Goal: Information Seeking & Learning: Find specific fact

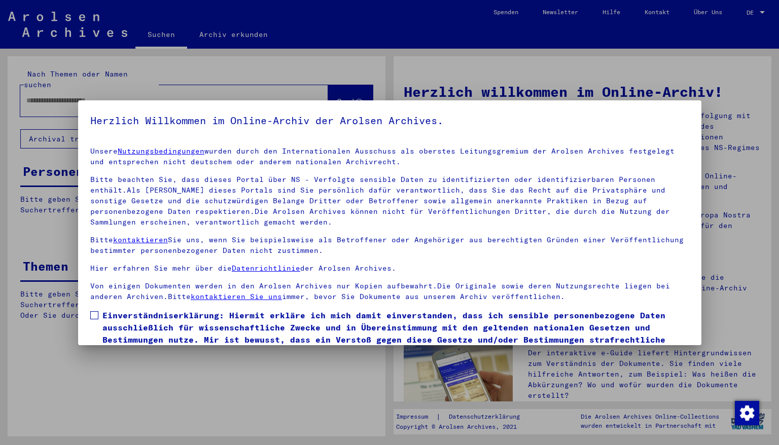
click at [24, 94] on div at bounding box center [389, 222] width 779 height 445
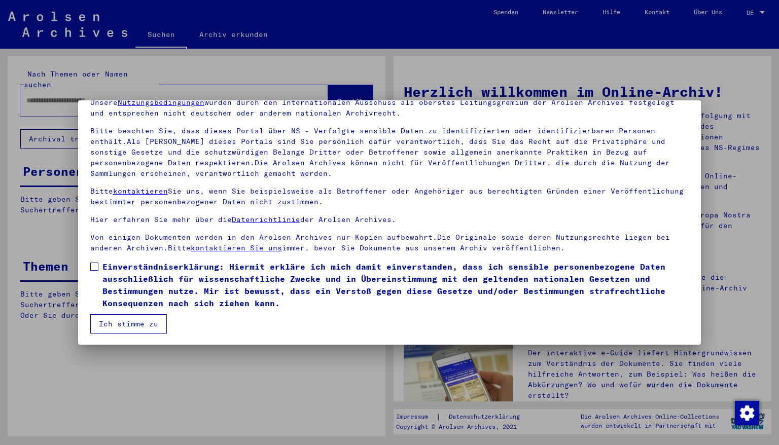
click at [233, 242] on p "Von einigen Dokumenten werden in den Arolsen Archives nur Kopien aufbewahrt.Die…" at bounding box center [389, 242] width 599 height 21
click at [93, 263] on span at bounding box center [94, 267] width 8 height 8
click at [116, 321] on button "Ich stimme zu" at bounding box center [128, 323] width 77 height 19
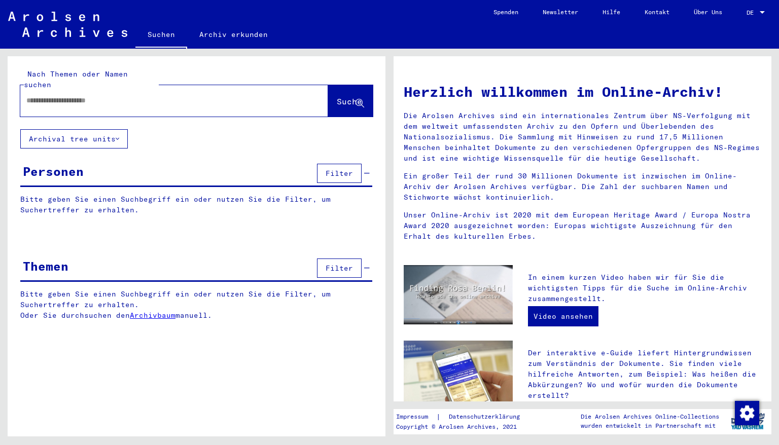
click at [134, 95] on input "text" at bounding box center [161, 100] width 271 height 11
type input "**********"
click at [338, 96] on span "Suche" at bounding box center [349, 101] width 25 height 10
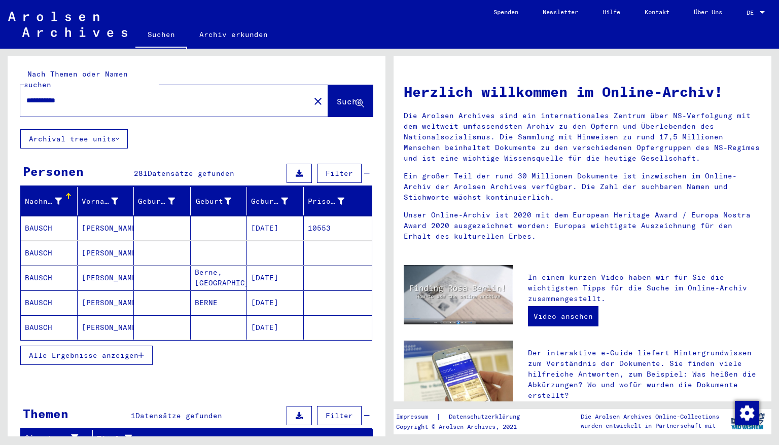
click at [140, 352] on icon "button" at bounding box center [141, 355] width 6 height 7
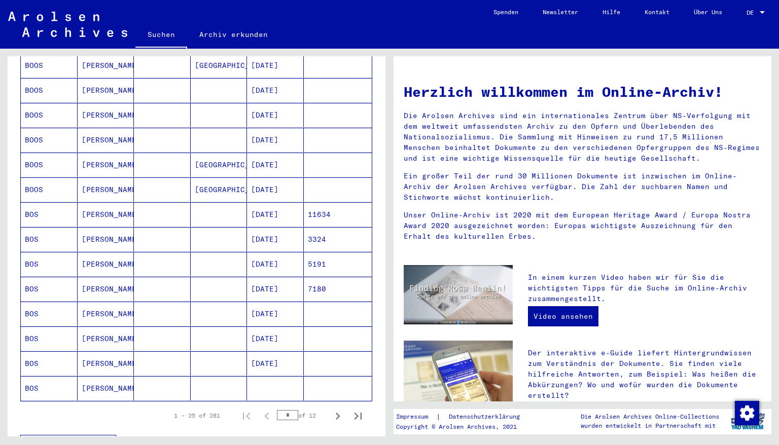
scroll to position [446, 0]
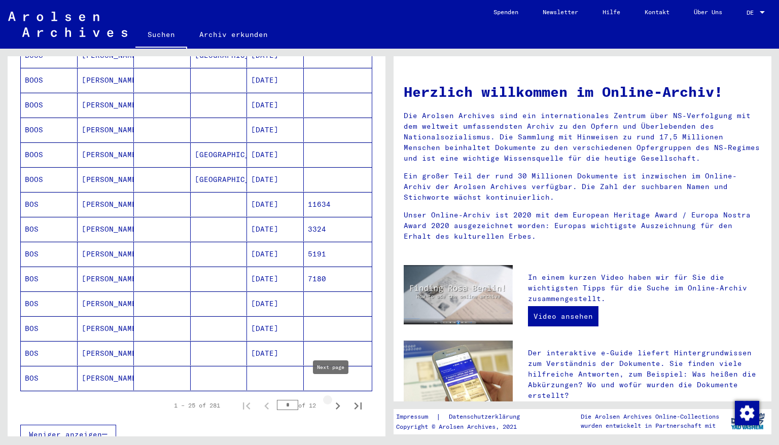
click at [331, 399] on icon "Next page" at bounding box center [338, 406] width 14 height 14
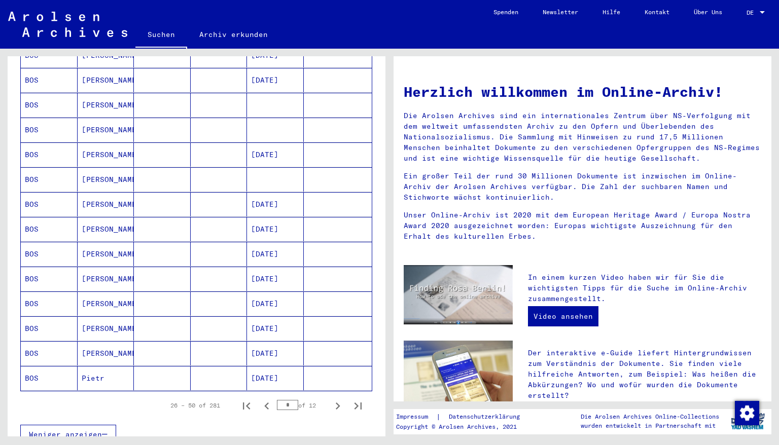
click at [331, 399] on icon "Next page" at bounding box center [338, 406] width 14 height 14
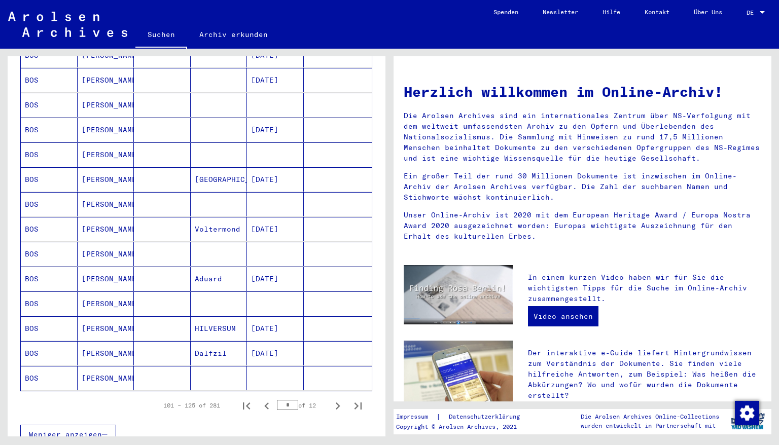
click at [331, 399] on icon "Next page" at bounding box center [338, 406] width 14 height 14
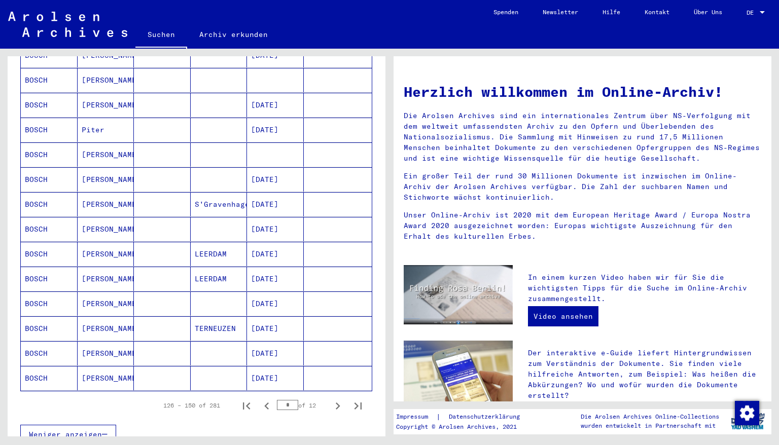
click at [331, 399] on icon "Next page" at bounding box center [338, 406] width 14 height 14
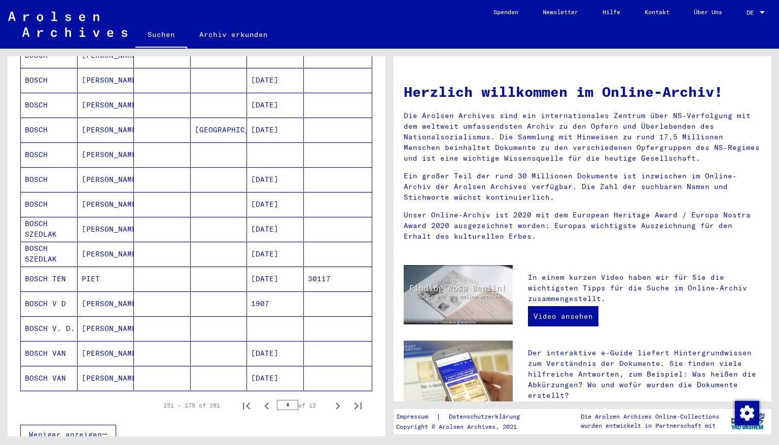
click at [331, 399] on icon "Next page" at bounding box center [338, 406] width 14 height 14
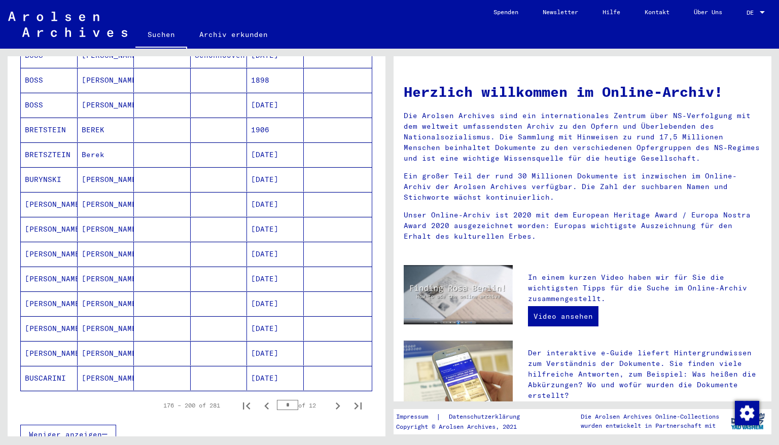
click at [331, 399] on icon "Next page" at bounding box center [338, 406] width 14 height 14
type input "*"
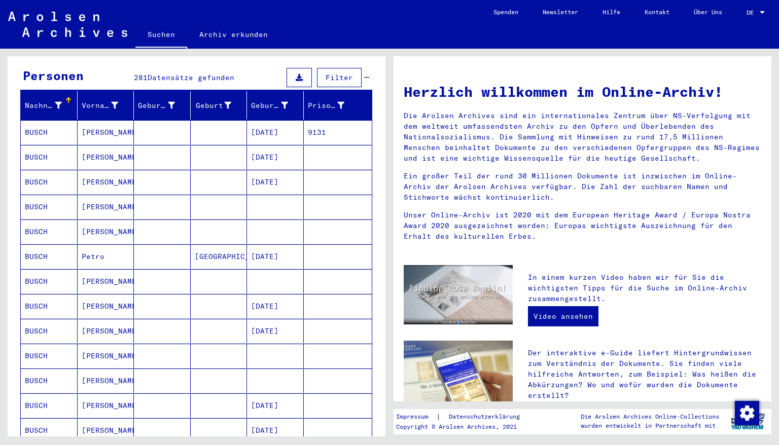
scroll to position [81, 0]
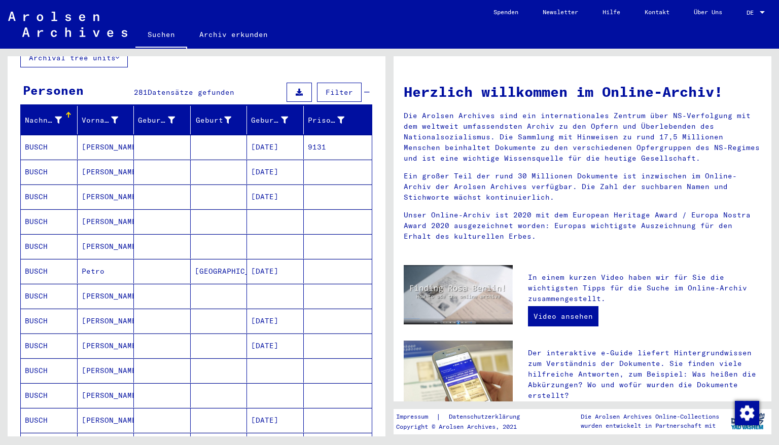
click at [268, 189] on mat-cell "[DATE]" at bounding box center [275, 197] width 57 height 24
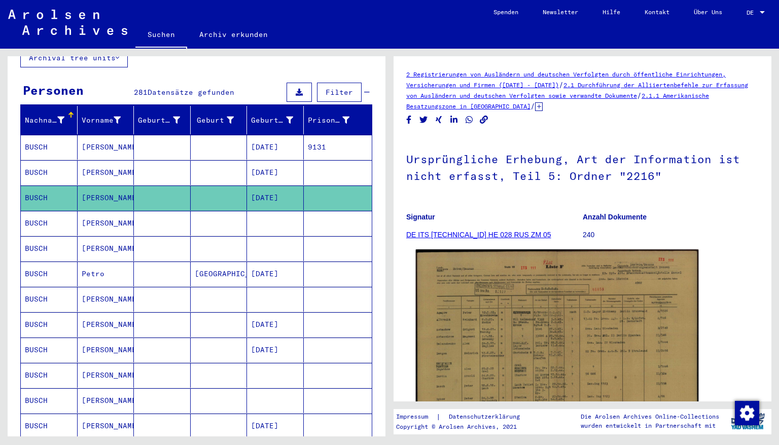
click at [517, 280] on img at bounding box center [557, 351] width 283 height 202
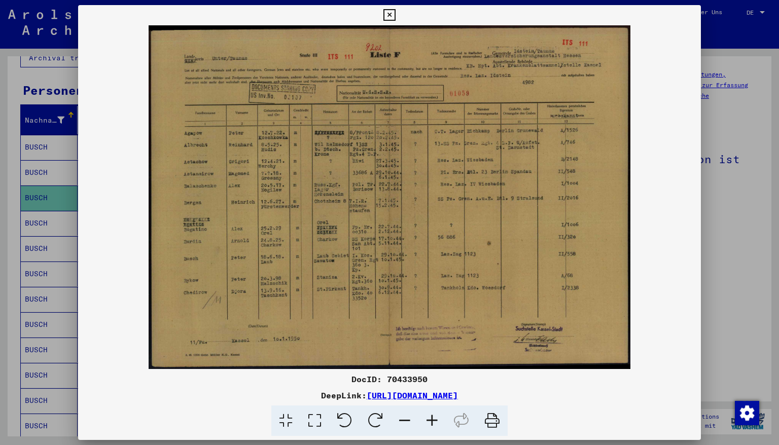
click at [395, 16] on icon at bounding box center [389, 15] width 12 height 12
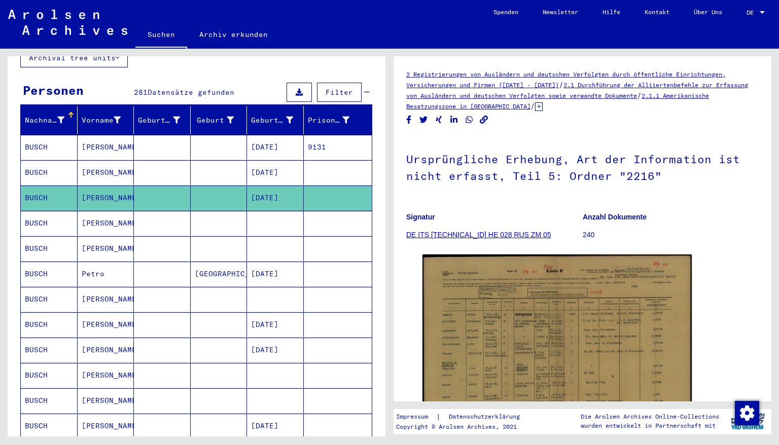
click at [267, 213] on mat-cell at bounding box center [275, 223] width 57 height 25
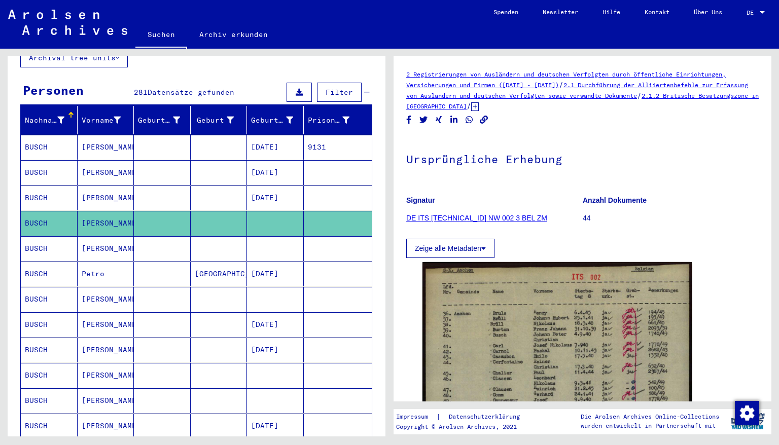
click at [263, 236] on mat-cell at bounding box center [275, 248] width 57 height 25
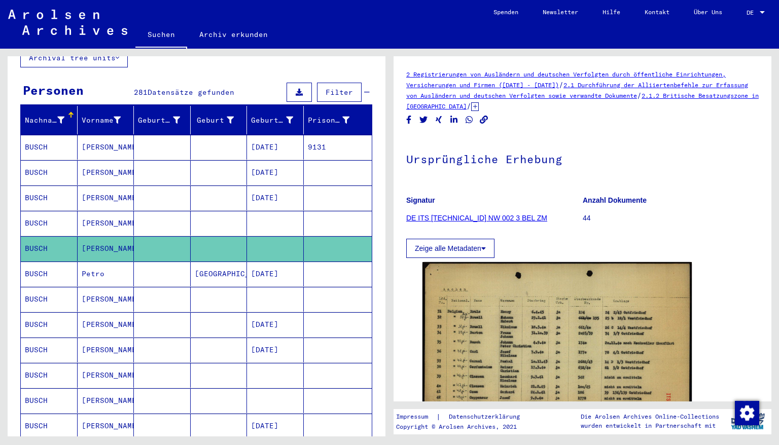
click at [267, 288] on mat-cell at bounding box center [275, 299] width 57 height 25
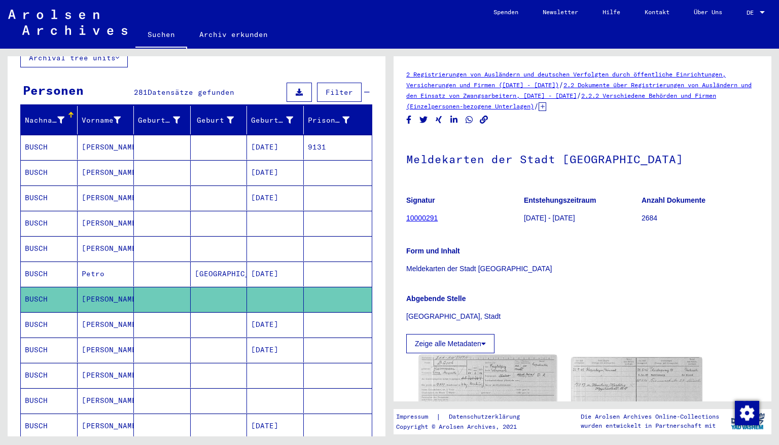
click at [487, 373] on img at bounding box center [487, 402] width 137 height 94
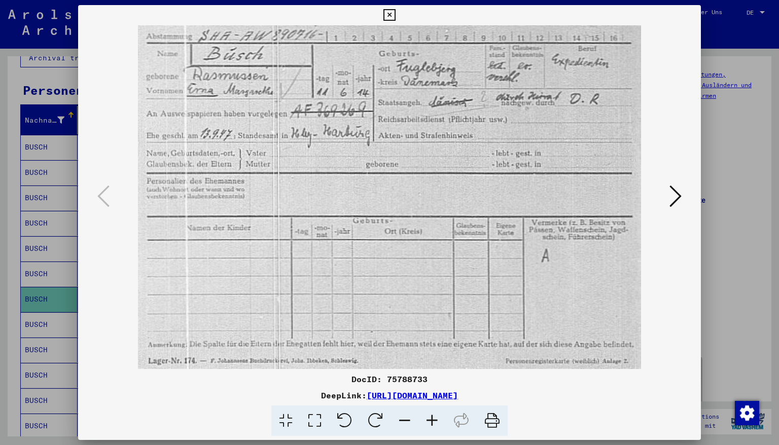
click at [395, 13] on icon at bounding box center [389, 15] width 12 height 12
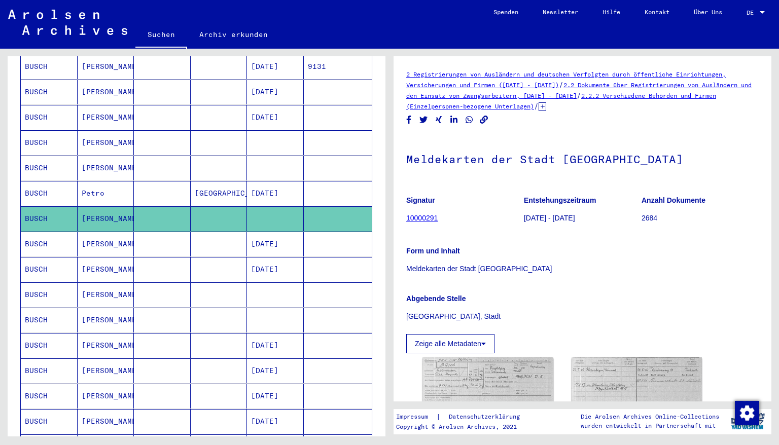
scroll to position [162, 0]
click at [263, 282] on mat-cell at bounding box center [275, 294] width 57 height 25
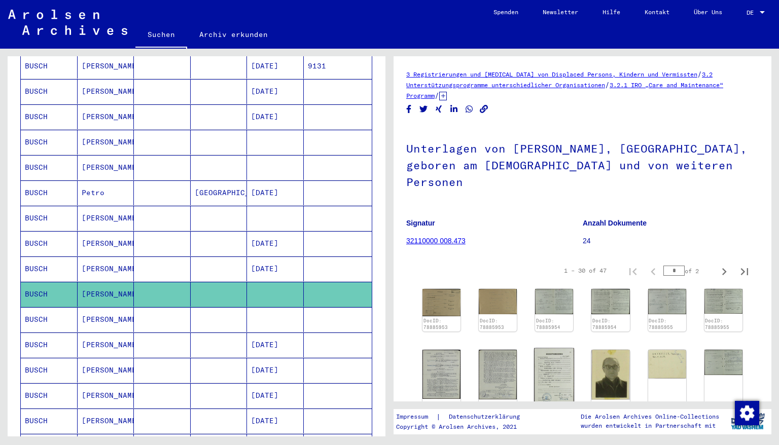
click at [543, 357] on img at bounding box center [554, 376] width 40 height 56
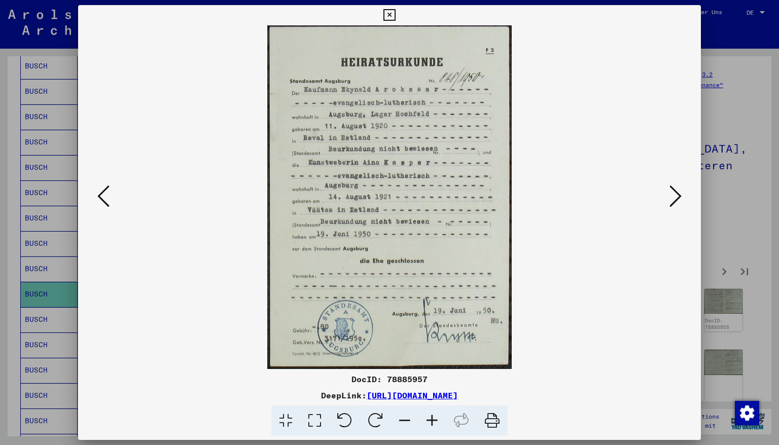
click at [395, 13] on icon at bounding box center [389, 15] width 12 height 12
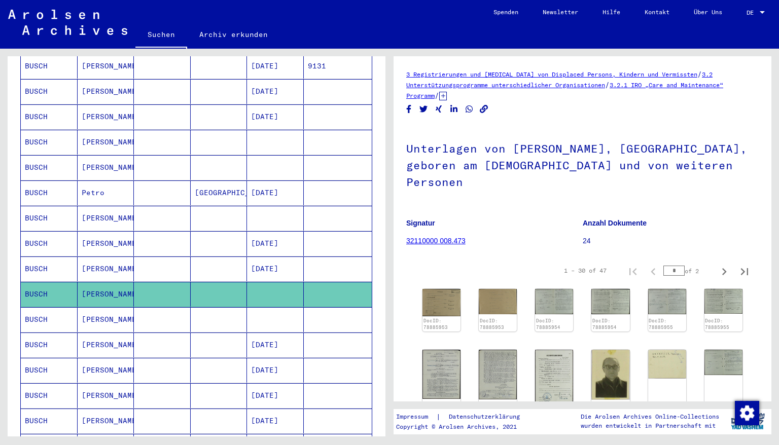
click at [272, 313] on mat-cell at bounding box center [275, 319] width 57 height 25
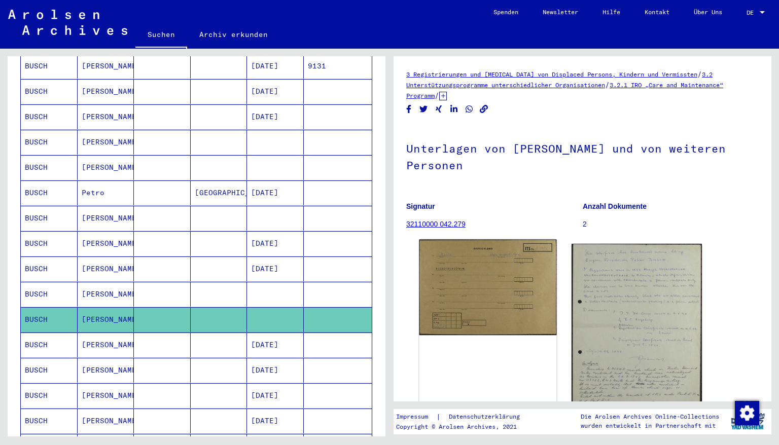
click at [434, 309] on img at bounding box center [487, 288] width 137 height 96
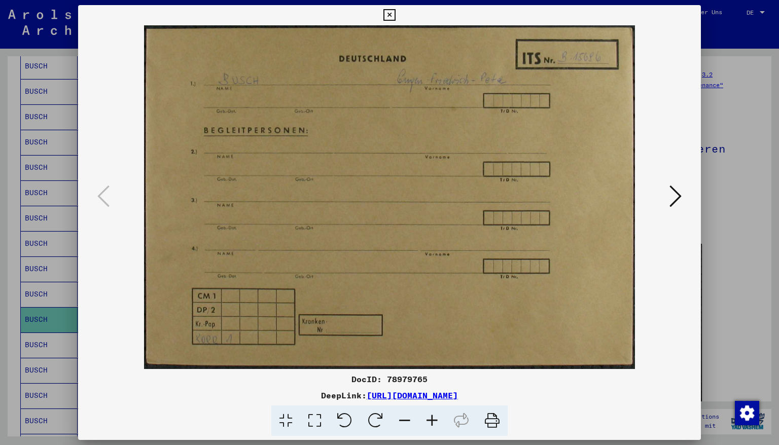
click at [395, 14] on icon at bounding box center [389, 15] width 12 height 12
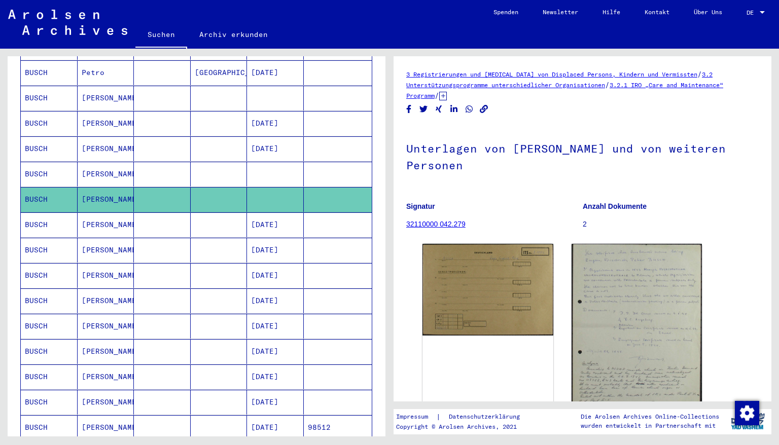
scroll to position [284, 0]
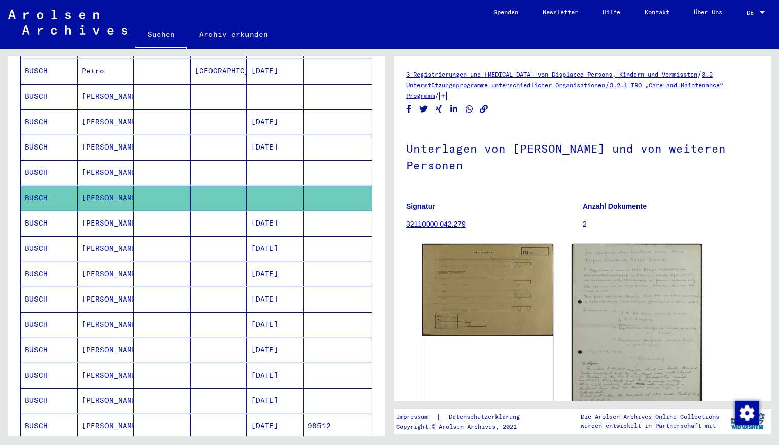
click at [267, 389] on mat-cell "[DATE]" at bounding box center [275, 401] width 57 height 25
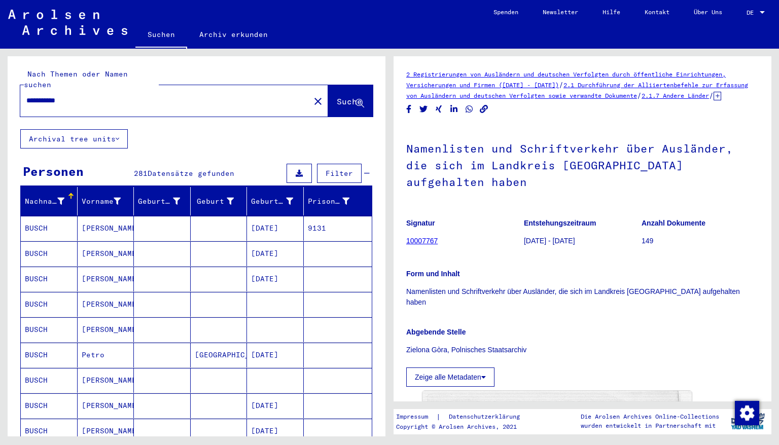
drag, startPoint x: 77, startPoint y: 90, endPoint x: 26, endPoint y: 95, distance: 51.0
click at [26, 95] on input "**********" at bounding box center [164, 100] width 277 height 11
click at [337, 96] on span "Suche" at bounding box center [349, 101] width 25 height 10
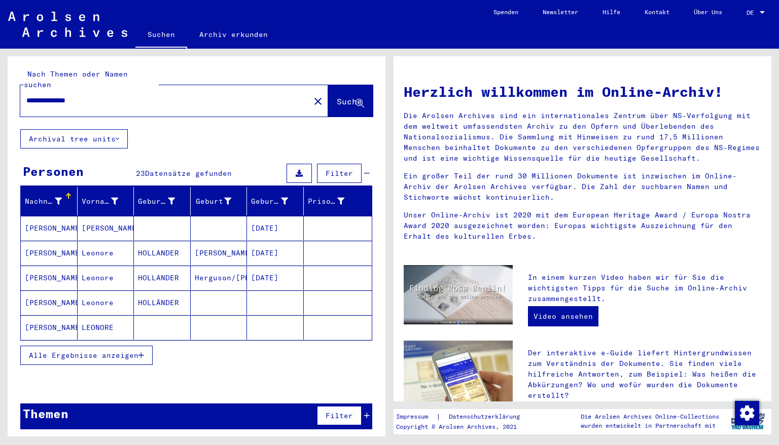
click at [141, 347] on button "Alle Ergebnisse anzeigen" at bounding box center [86, 355] width 132 height 19
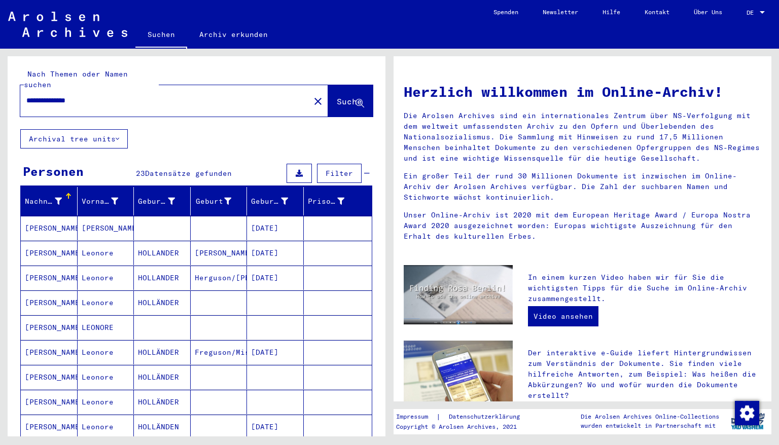
drag, startPoint x: 95, startPoint y: 89, endPoint x: 62, endPoint y: 83, distance: 34.0
click at [62, 89] on div "**********" at bounding box center [158, 100] width 277 height 23
click at [337, 96] on span "Suche" at bounding box center [349, 101] width 25 height 10
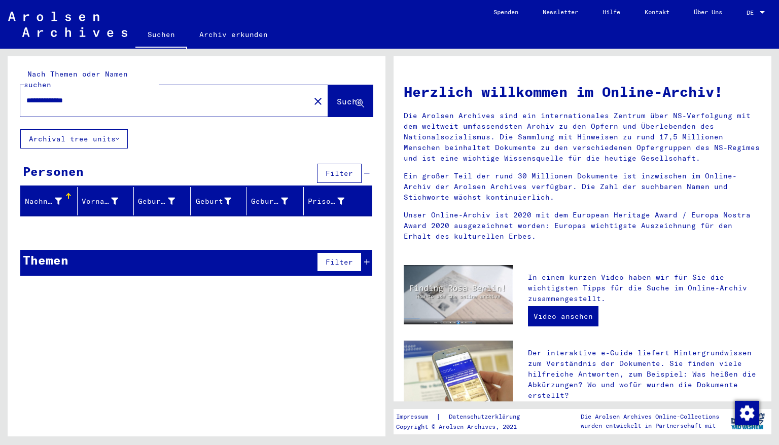
drag, startPoint x: 96, startPoint y: 89, endPoint x: 0, endPoint y: 77, distance: 97.1
click at [0, 77] on div "**********" at bounding box center [195, 243] width 390 height 388
click at [337, 96] on span "Suche" at bounding box center [349, 101] width 25 height 10
click at [104, 95] on input "**********" at bounding box center [161, 100] width 271 height 11
click at [337, 96] on span "Suche" at bounding box center [349, 101] width 25 height 10
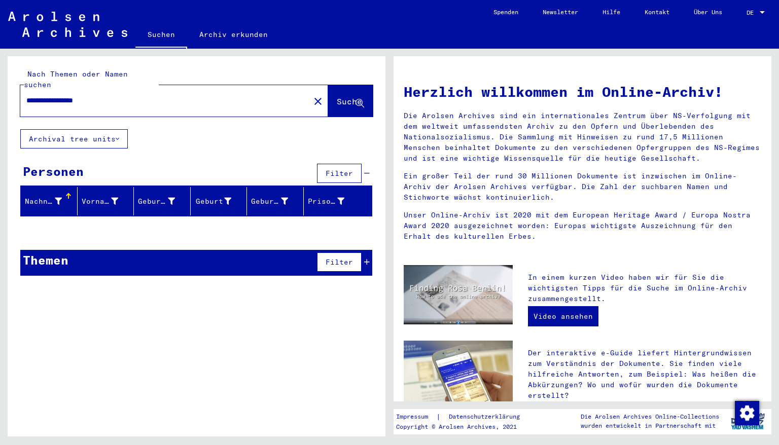
drag, startPoint x: 83, startPoint y: 91, endPoint x: 49, endPoint y: 87, distance: 34.7
click at [48, 95] on input "**********" at bounding box center [161, 100] width 271 height 11
click at [337, 96] on span "Suche" at bounding box center [349, 101] width 25 height 10
drag, startPoint x: 83, startPoint y: 90, endPoint x: 49, endPoint y: 83, distance: 34.8
click at [48, 89] on div "**********" at bounding box center [158, 100] width 277 height 23
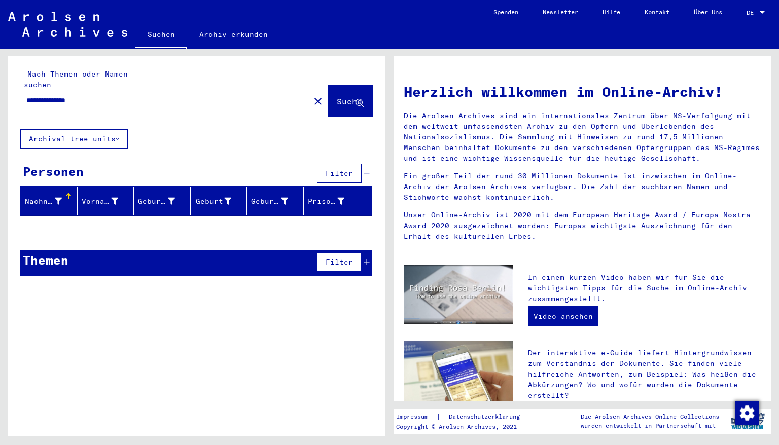
click at [337, 96] on span "Suche" at bounding box center [349, 101] width 25 height 10
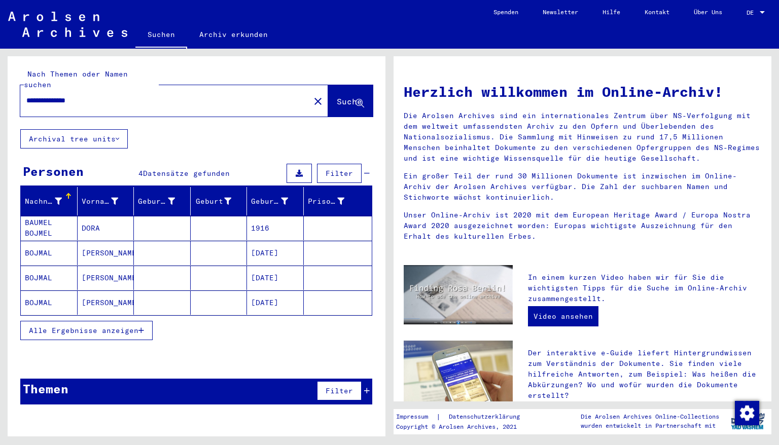
click at [272, 219] on mat-cell "1916" at bounding box center [275, 228] width 57 height 24
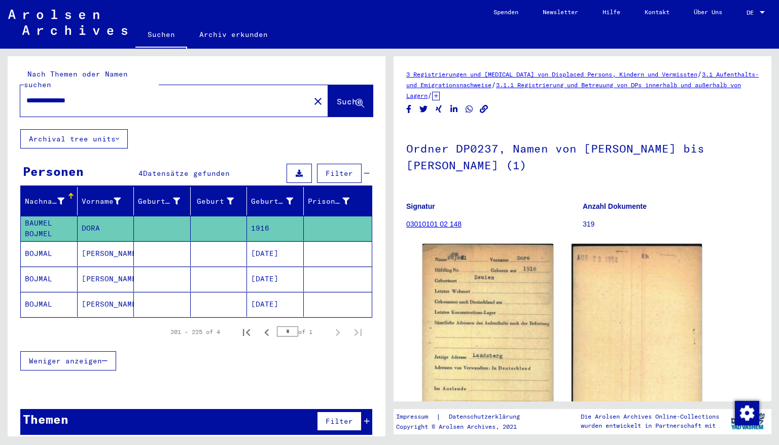
click at [280, 246] on mat-cell "[DATE]" at bounding box center [275, 253] width 57 height 25
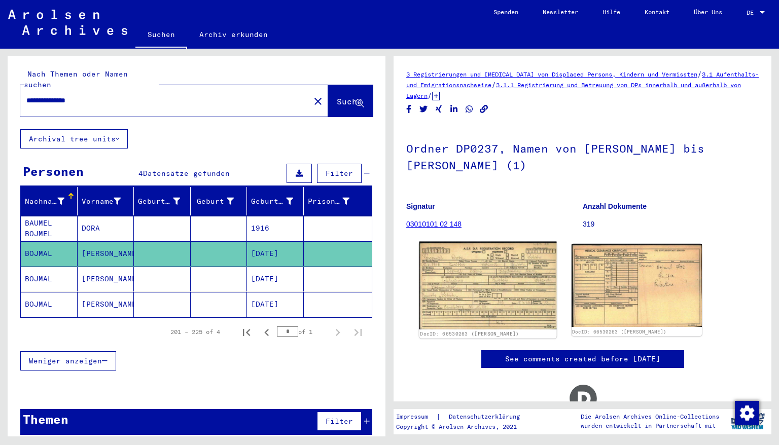
click at [465, 255] on img at bounding box center [487, 286] width 137 height 88
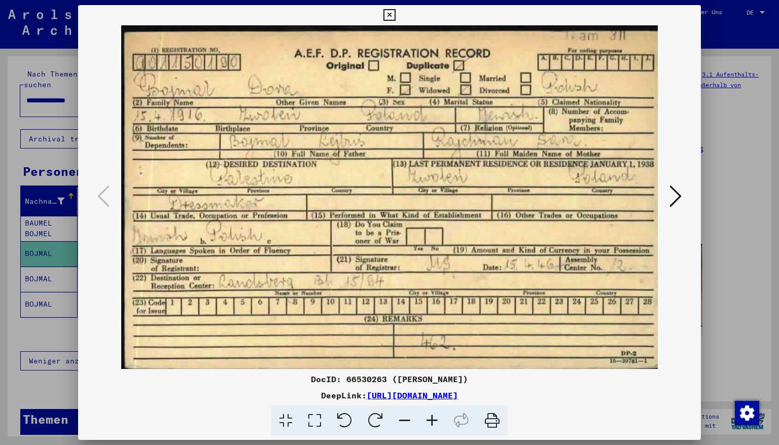
click at [674, 191] on icon at bounding box center [676, 196] width 12 height 24
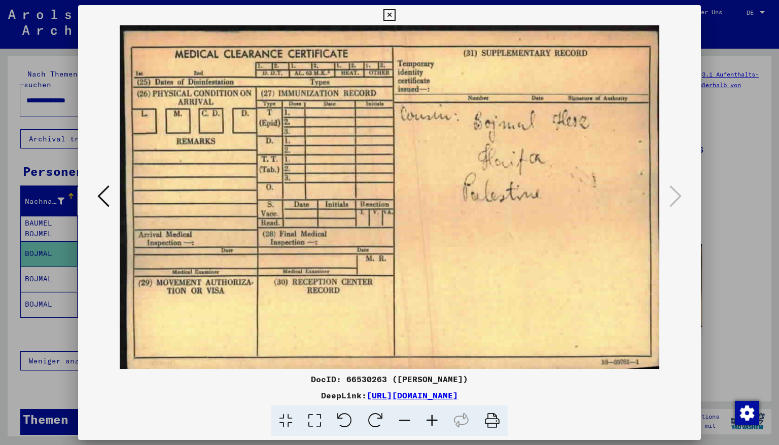
click at [395, 15] on icon at bounding box center [389, 15] width 12 height 12
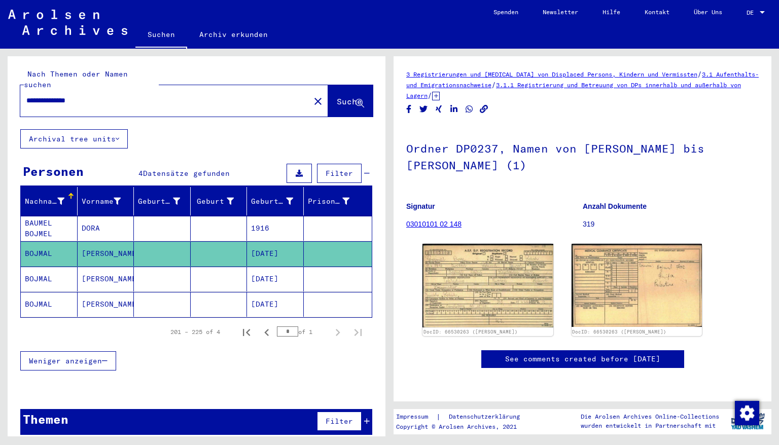
click at [274, 269] on mat-cell "[DATE]" at bounding box center [275, 279] width 57 height 25
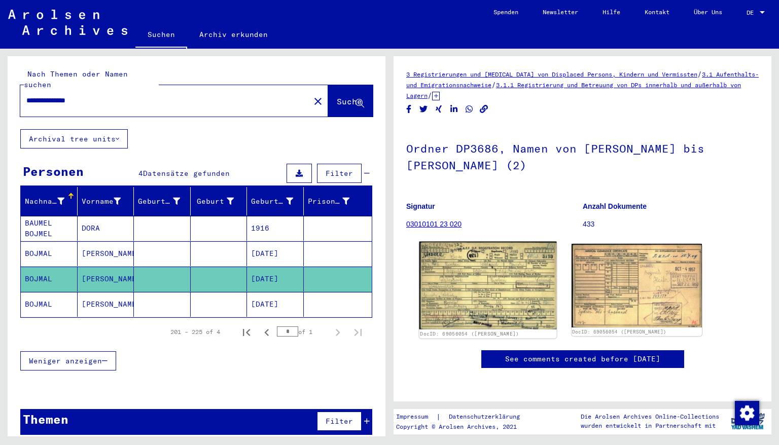
click at [448, 284] on img at bounding box center [487, 286] width 137 height 88
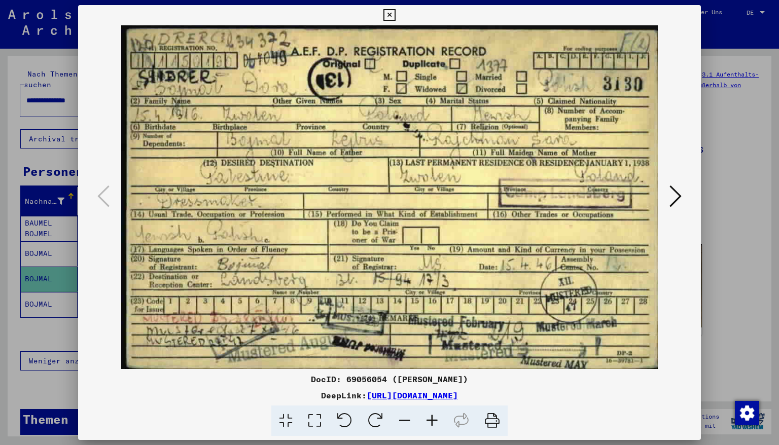
click at [395, 16] on icon at bounding box center [389, 15] width 12 height 12
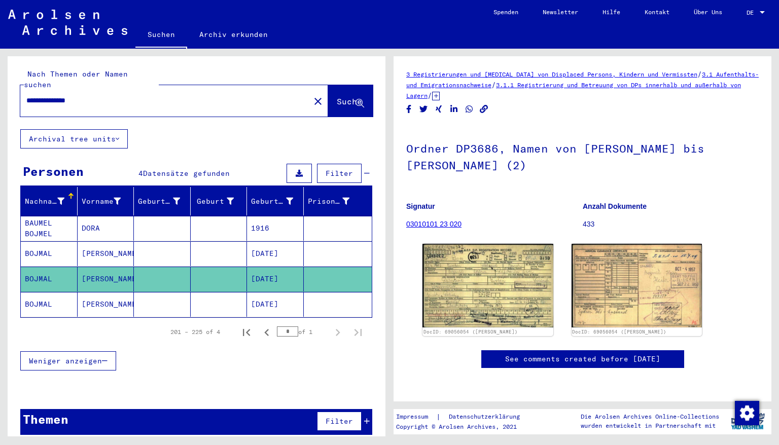
click at [265, 295] on mat-cell "[DATE]" at bounding box center [275, 304] width 57 height 25
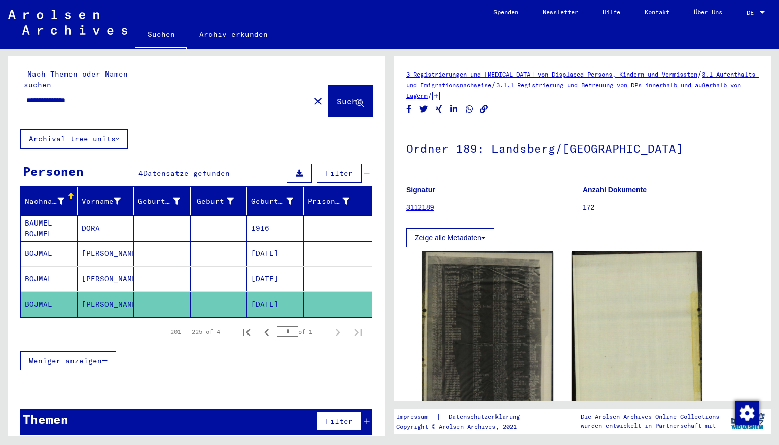
drag, startPoint x: 95, startPoint y: 91, endPoint x: 16, endPoint y: 96, distance: 79.3
click at [16, 96] on div "**********" at bounding box center [197, 92] width 378 height 73
click at [337, 96] on span "Suche" at bounding box center [349, 101] width 25 height 10
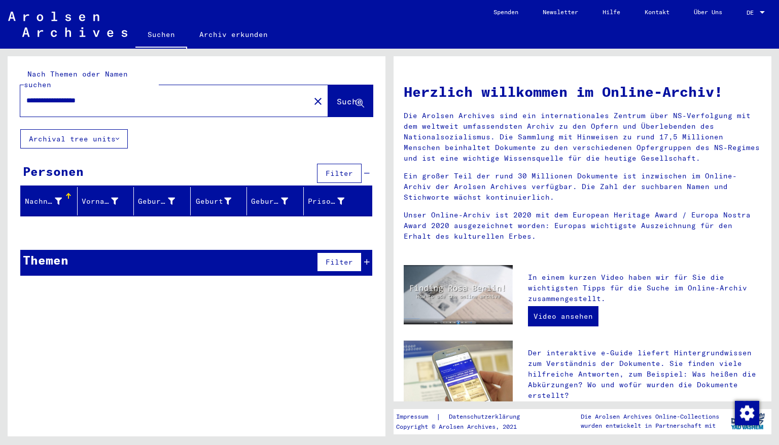
drag, startPoint x: 111, startPoint y: 91, endPoint x: 53, endPoint y: 79, distance: 59.6
click at [53, 79] on div "**********" at bounding box center [196, 93] width 353 height 48
click at [340, 96] on span "Suche" at bounding box center [349, 101] width 25 height 10
click at [92, 95] on input "**********" at bounding box center [161, 100] width 271 height 11
click at [337, 96] on span "Suche" at bounding box center [349, 101] width 25 height 10
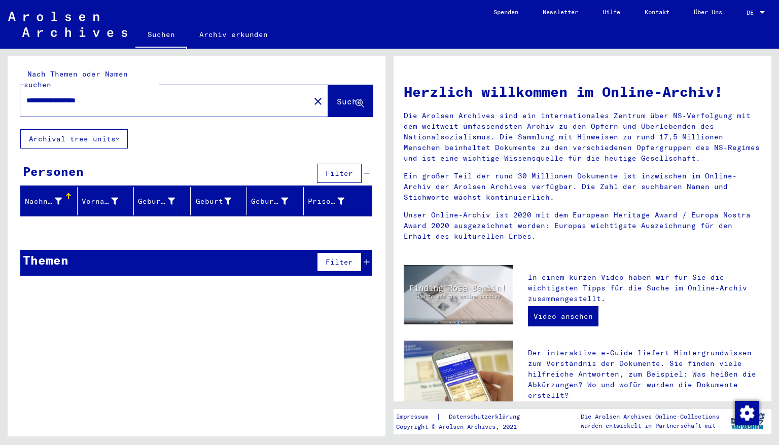
drag, startPoint x: 86, startPoint y: 89, endPoint x: 54, endPoint y: 93, distance: 32.7
click at [54, 95] on input "**********" at bounding box center [161, 100] width 271 height 11
click at [337, 96] on span "Suche" at bounding box center [349, 101] width 25 height 10
drag, startPoint x: 136, startPoint y: 91, endPoint x: 7, endPoint y: 95, distance: 129.4
click at [8, 95] on div "**********" at bounding box center [197, 92] width 378 height 73
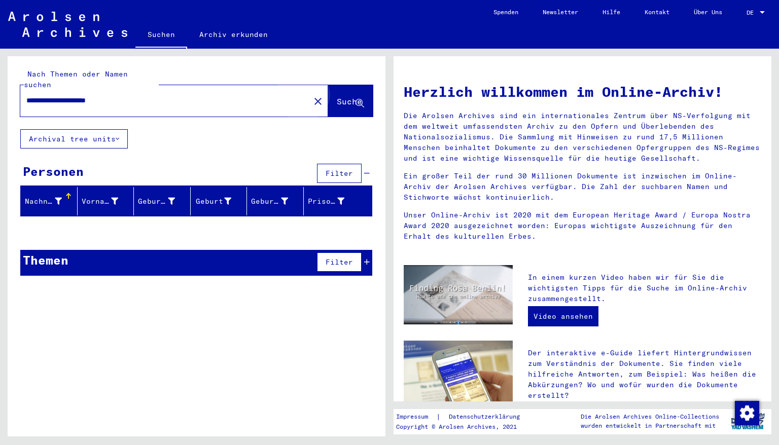
click at [339, 97] on span "Suche" at bounding box center [350, 102] width 27 height 11
drag, startPoint x: 103, startPoint y: 90, endPoint x: 58, endPoint y: 87, distance: 45.8
click at [58, 95] on input "**********" at bounding box center [161, 100] width 271 height 11
click at [339, 96] on span "Suche" at bounding box center [349, 101] width 25 height 10
drag, startPoint x: 128, startPoint y: 87, endPoint x: 0, endPoint y: 61, distance: 130.5
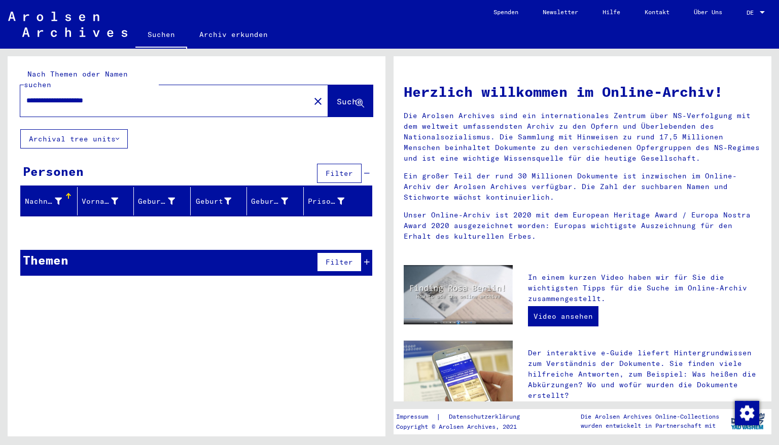
click at [1, 97] on div "**********" at bounding box center [195, 243] width 390 height 388
click at [337, 96] on span "Suche" at bounding box center [349, 101] width 25 height 10
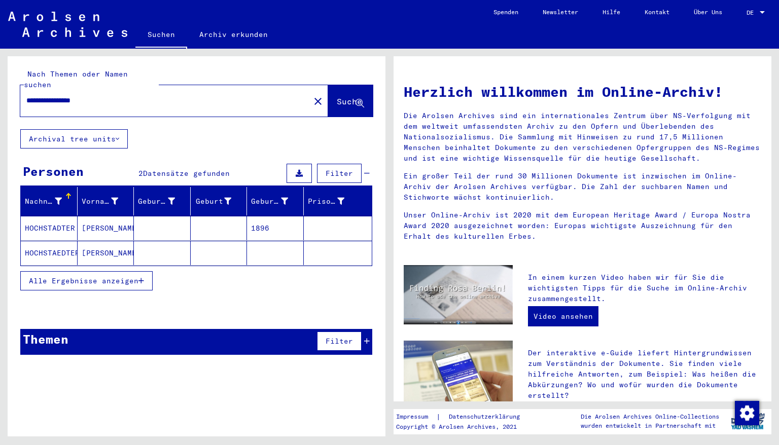
click at [277, 220] on mat-cell "1896" at bounding box center [275, 228] width 57 height 24
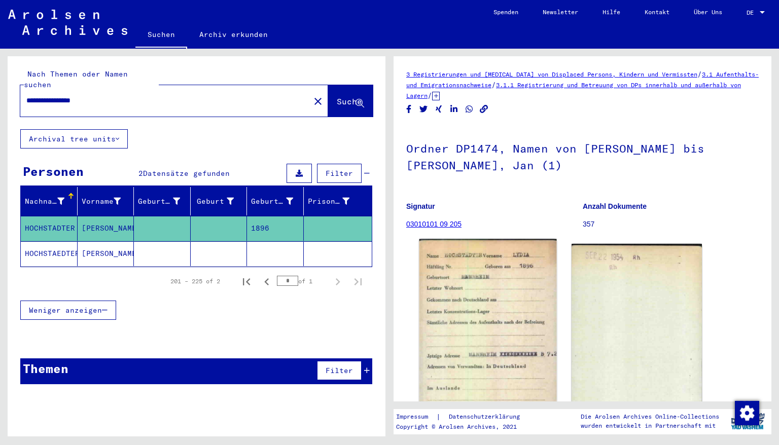
click at [496, 316] on img at bounding box center [487, 336] width 137 height 194
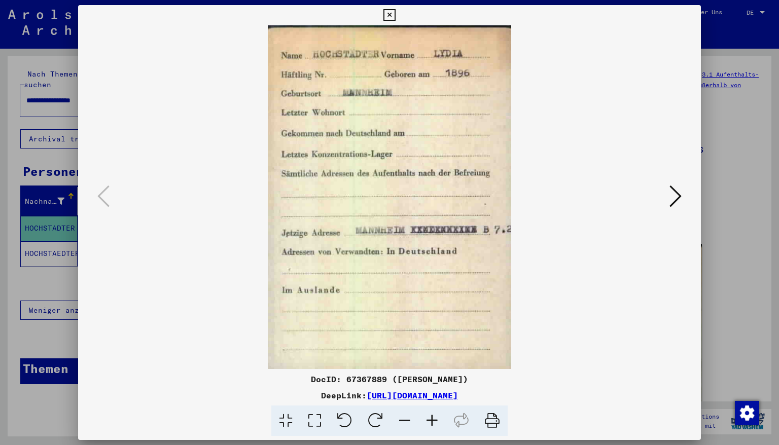
click at [395, 13] on icon at bounding box center [389, 15] width 12 height 12
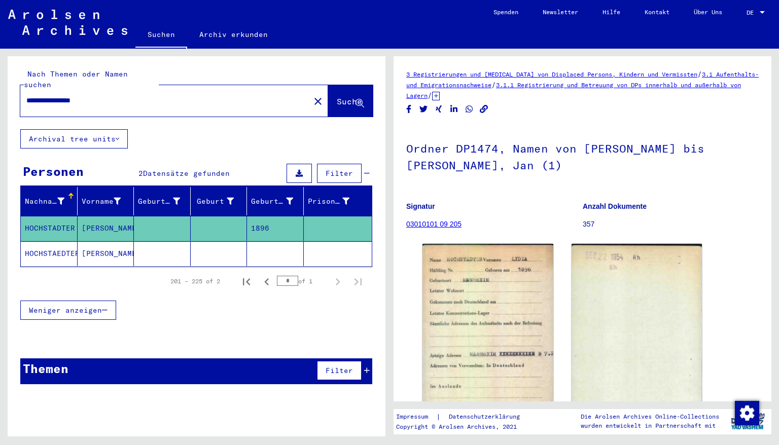
click at [269, 245] on mat-cell at bounding box center [275, 253] width 57 height 25
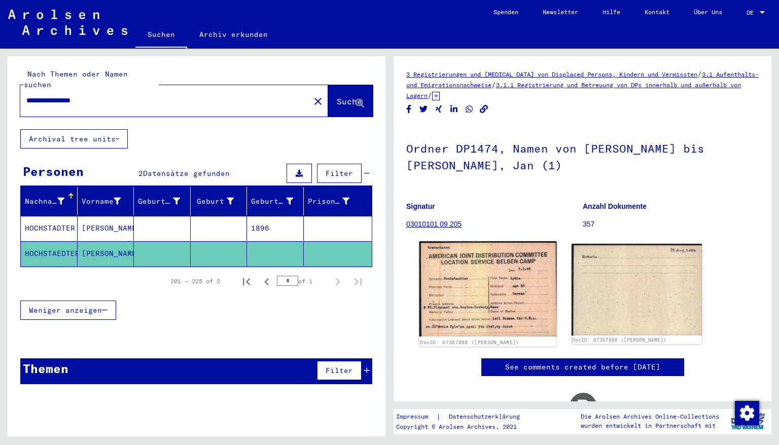
click at [486, 272] on img at bounding box center [487, 288] width 137 height 95
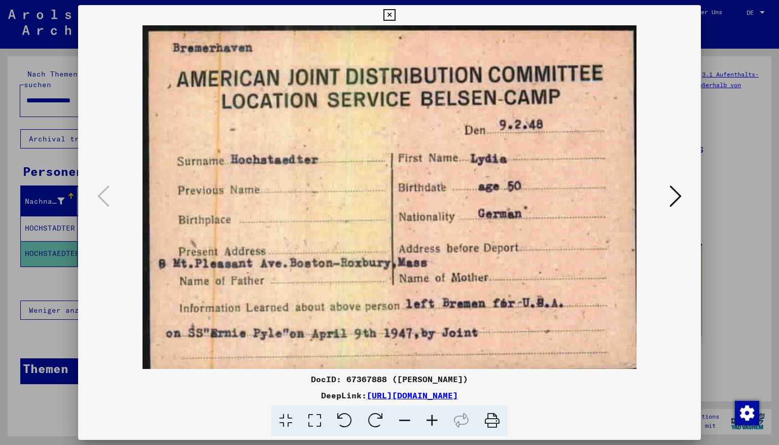
click at [395, 14] on icon at bounding box center [389, 15] width 12 height 12
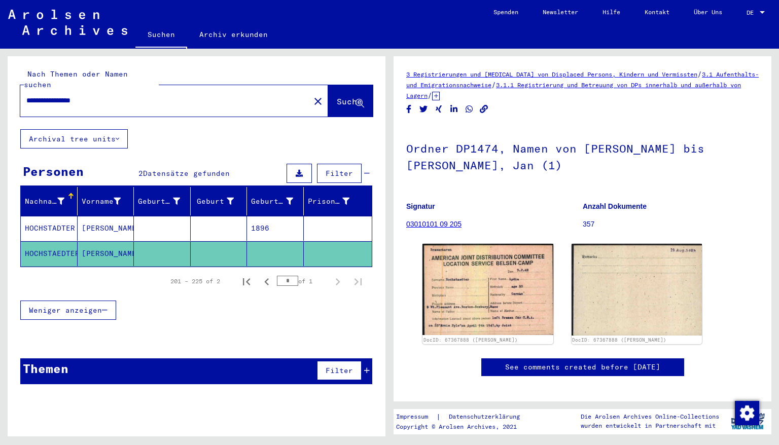
click at [286, 219] on mat-cell "1896" at bounding box center [275, 228] width 57 height 25
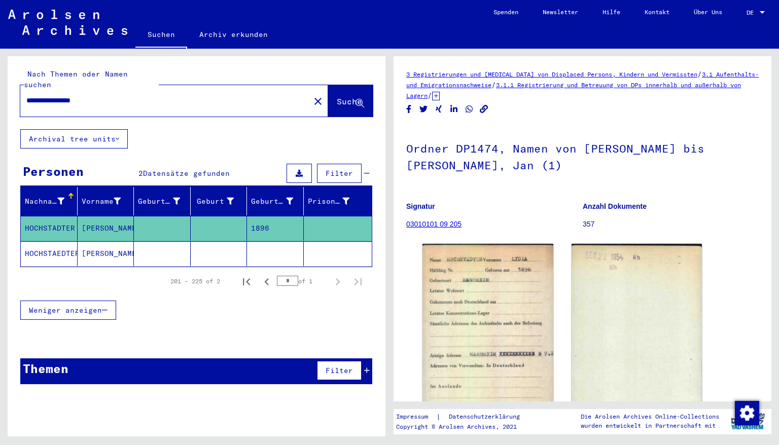
drag, startPoint x: 48, startPoint y: 89, endPoint x: 22, endPoint y: 89, distance: 25.9
click at [22, 89] on div "**********" at bounding box center [162, 100] width 284 height 23
click at [343, 96] on span "Suche" at bounding box center [349, 101] width 25 height 10
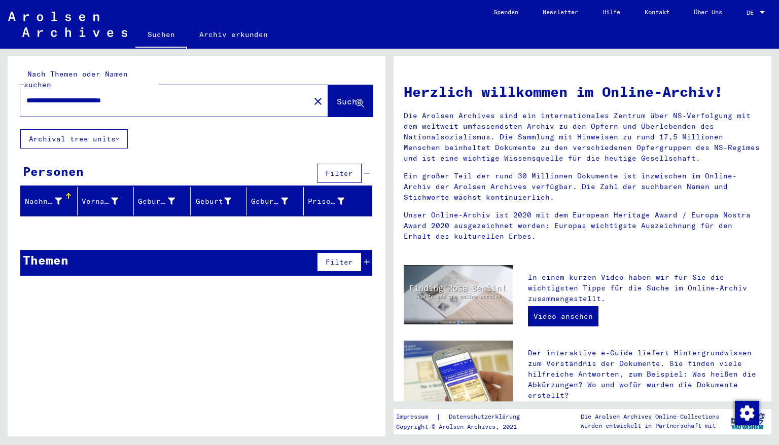
drag, startPoint x: 157, startPoint y: 92, endPoint x: 0, endPoint y: 76, distance: 158.1
click at [0, 76] on div "**********" at bounding box center [195, 243] width 390 height 388
click at [337, 96] on span "Suche" at bounding box center [349, 101] width 25 height 10
drag, startPoint x: 114, startPoint y: 92, endPoint x: 23, endPoint y: 107, distance: 92.5
click at [23, 107] on div "**********" at bounding box center [197, 92] width 378 height 73
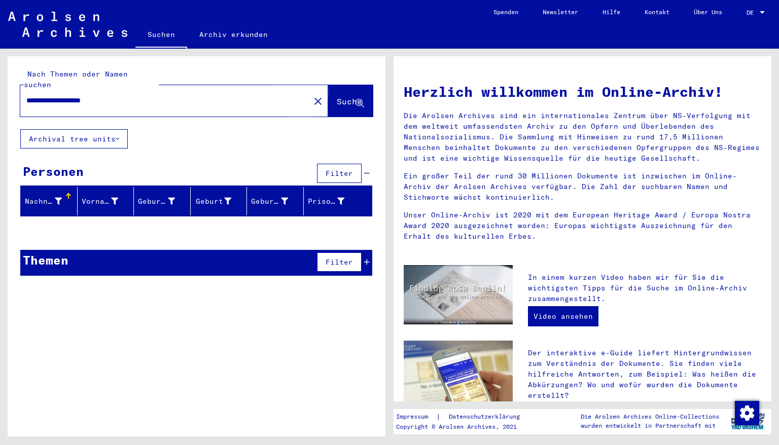
click at [337, 96] on span "Suche" at bounding box center [349, 101] width 25 height 10
drag, startPoint x: 128, startPoint y: 90, endPoint x: 19, endPoint y: 93, distance: 109.1
click at [19, 93] on div "**********" at bounding box center [197, 92] width 378 height 73
click at [338, 96] on span "Suche" at bounding box center [349, 101] width 25 height 10
drag, startPoint x: 151, startPoint y: 89, endPoint x: 0, endPoint y: 90, distance: 150.6
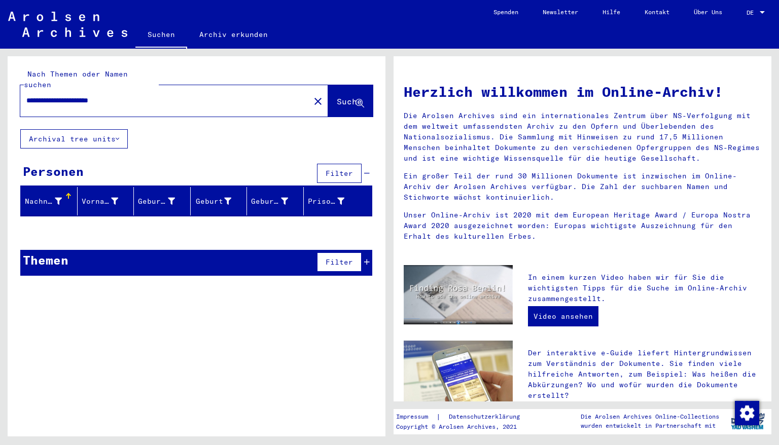
click at [0, 90] on div "**********" at bounding box center [195, 243] width 390 height 388
click at [337, 96] on span "Suche" at bounding box center [349, 101] width 25 height 10
drag, startPoint x: 101, startPoint y: 88, endPoint x: 8, endPoint y: 94, distance: 93.6
click at [8, 94] on div "**********" at bounding box center [197, 92] width 378 height 73
type input "**********"
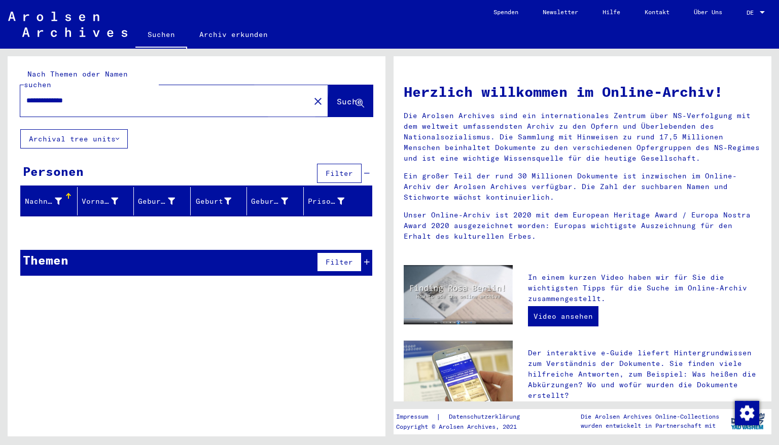
click at [337, 96] on span "Suche" at bounding box center [349, 101] width 25 height 10
